Goal: Download file/media

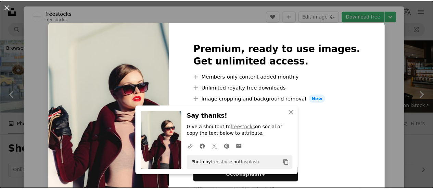
scroll to position [143, 0]
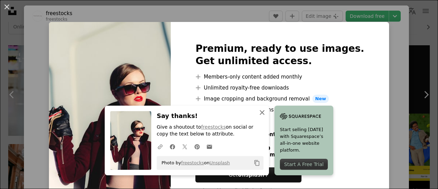
click at [261, 112] on icon "An X shape" at bounding box center [262, 112] width 8 height 8
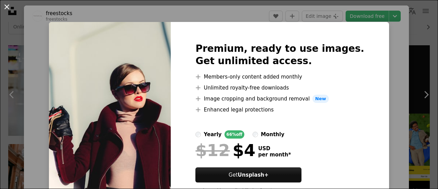
click at [5, 6] on button "An X shape" at bounding box center [7, 7] width 8 height 8
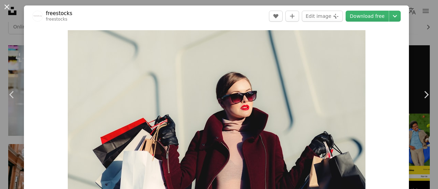
click at [6, 5] on button "An X shape" at bounding box center [7, 7] width 8 height 8
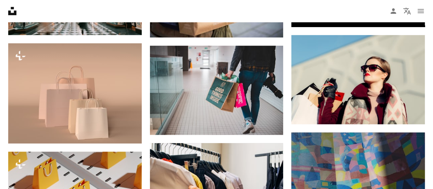
scroll to position [354, 0]
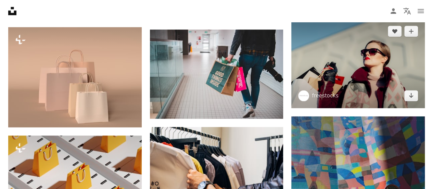
click at [349, 63] on img at bounding box center [358, 63] width 134 height 89
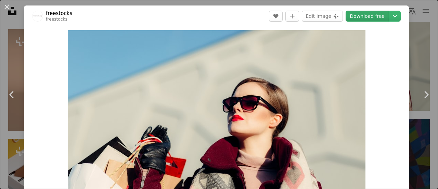
click at [372, 17] on link "Download free" at bounding box center [367, 16] width 43 height 11
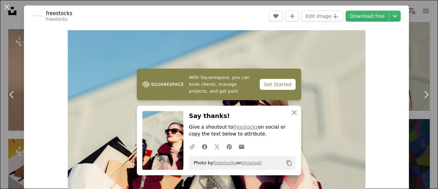
click at [390, 55] on div "Zoom in" at bounding box center [216, 129] width 385 height 205
click at [7, 7] on button "An X shape" at bounding box center [7, 7] width 8 height 8
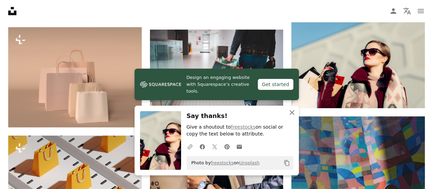
click at [291, 113] on icon "button" at bounding box center [292, 112] width 5 height 5
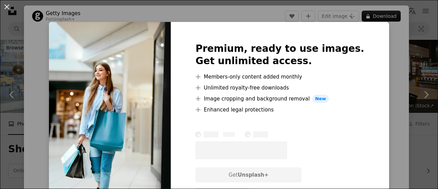
scroll to position [1577, 0]
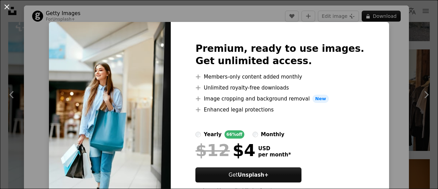
click at [9, 8] on button "An X shape" at bounding box center [7, 7] width 8 height 8
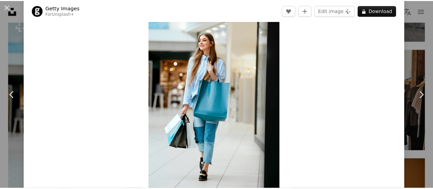
scroll to position [41, 0]
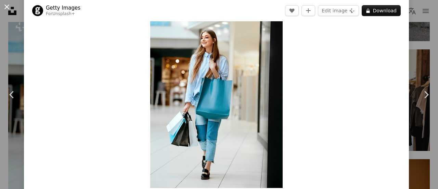
click at [8, 7] on button "An X shape" at bounding box center [7, 7] width 8 height 8
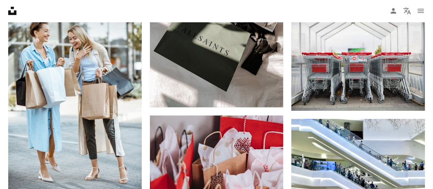
scroll to position [2201, 0]
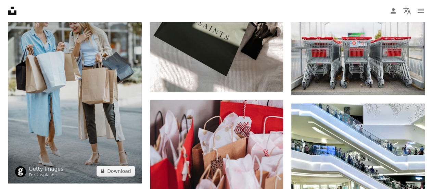
click at [77, 100] on img at bounding box center [75, 83] width 134 height 200
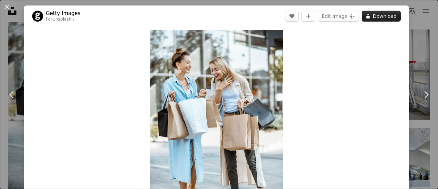
click at [386, 15] on button "A lock Download" at bounding box center [381, 16] width 39 height 11
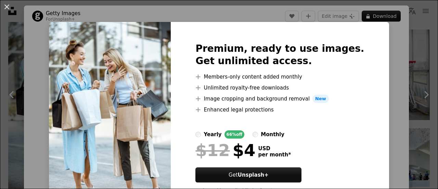
click at [384, 31] on div "An X shape Premium, ready to use images. Get unlimited access. A plus sign Memb…" at bounding box center [219, 94] width 438 height 189
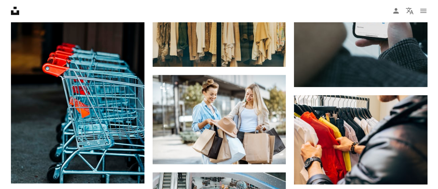
scroll to position [3465, 0]
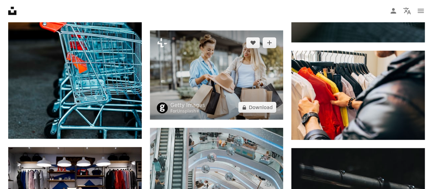
click at [217, 60] on img at bounding box center [217, 74] width 134 height 89
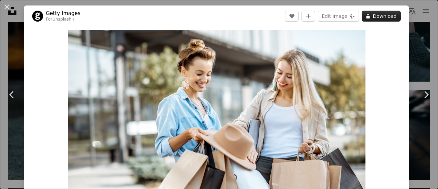
click at [378, 15] on button "A lock Download" at bounding box center [381, 16] width 39 height 11
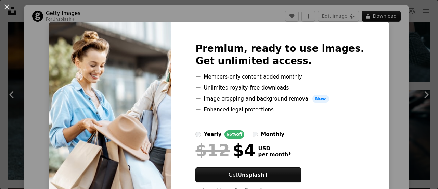
click at [423, 96] on div "An X shape Premium, ready to use images. Get unlimited access. A plus sign Memb…" at bounding box center [219, 94] width 438 height 189
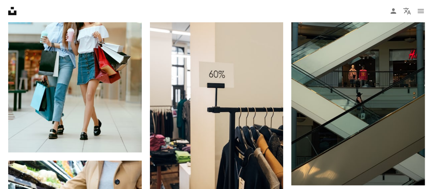
scroll to position [4096, 0]
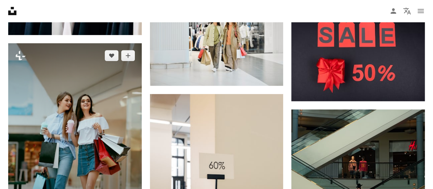
click at [55, 125] on img at bounding box center [75, 143] width 134 height 200
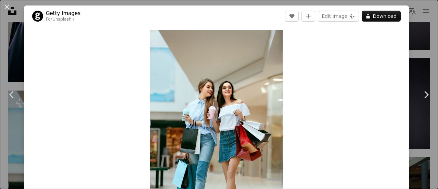
click at [374, 22] on header "Getty Images For Unsplash+ A heart A plus sign Edit image Plus sign for Unsplas…" at bounding box center [216, 15] width 385 height 21
click at [375, 17] on button "A lock Download" at bounding box center [381, 16] width 39 height 11
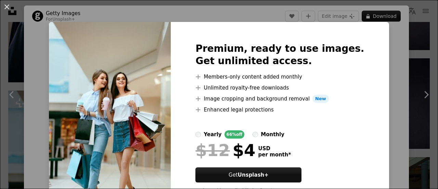
click at [397, 58] on div "An X shape Premium, ready to use images. Get unlimited access. A plus sign Memb…" at bounding box center [219, 94] width 438 height 189
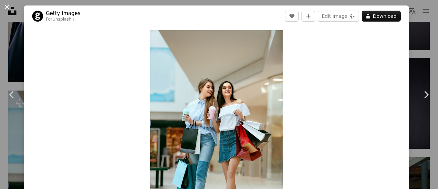
click at [6, 5] on button "An X shape" at bounding box center [7, 7] width 8 height 8
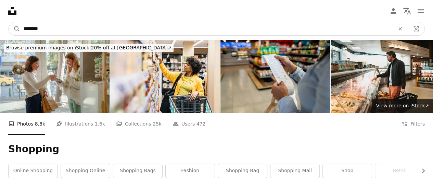
click at [50, 30] on input "********" at bounding box center [206, 28] width 373 height 13
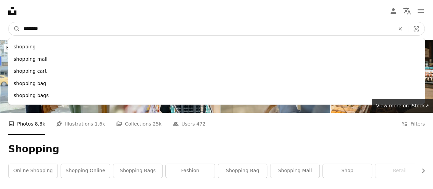
click at [24, 26] on input "********" at bounding box center [206, 28] width 373 height 13
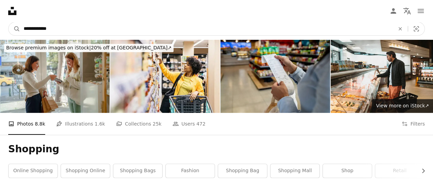
click at [66, 31] on input "**********" at bounding box center [206, 28] width 373 height 13
type input "**********"
click at [9, 22] on button "A magnifying glass" at bounding box center [15, 28] width 12 height 13
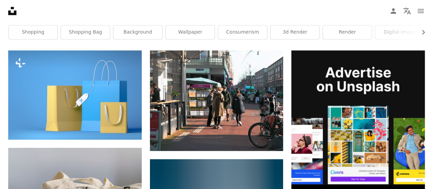
scroll to position [137, 0]
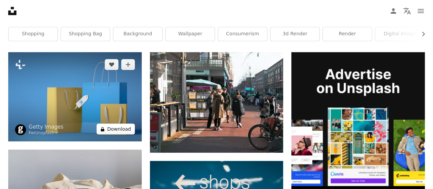
click at [114, 128] on button "A lock Download" at bounding box center [116, 128] width 38 height 11
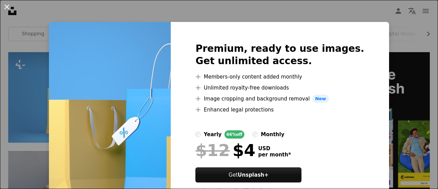
click at [6, 8] on button "An X shape" at bounding box center [7, 7] width 8 height 8
